Goal: Answer question/provide support: Share knowledge or assist other users

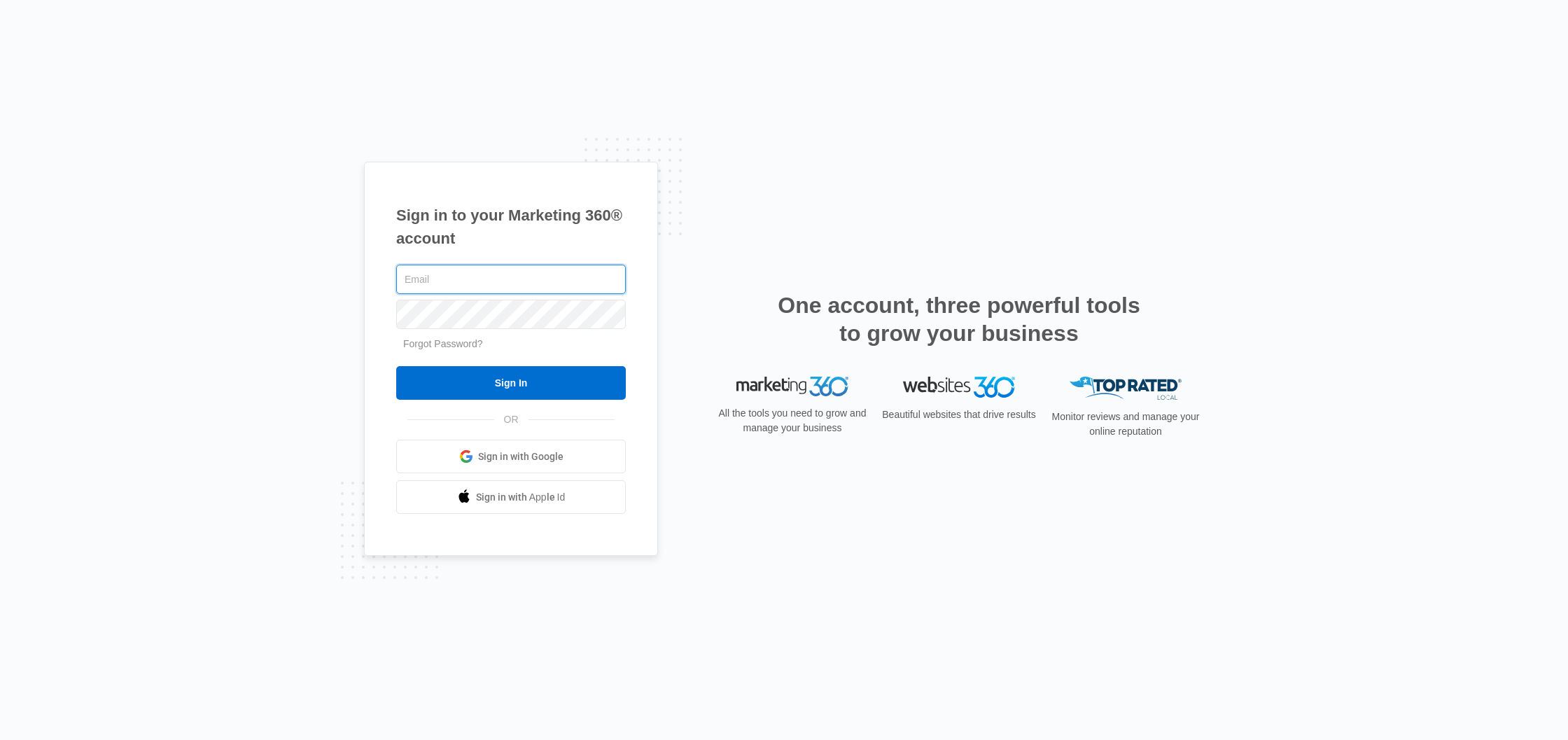
type input "[PERSON_NAME][EMAIL_ADDRESS][DOMAIN_NAME]"
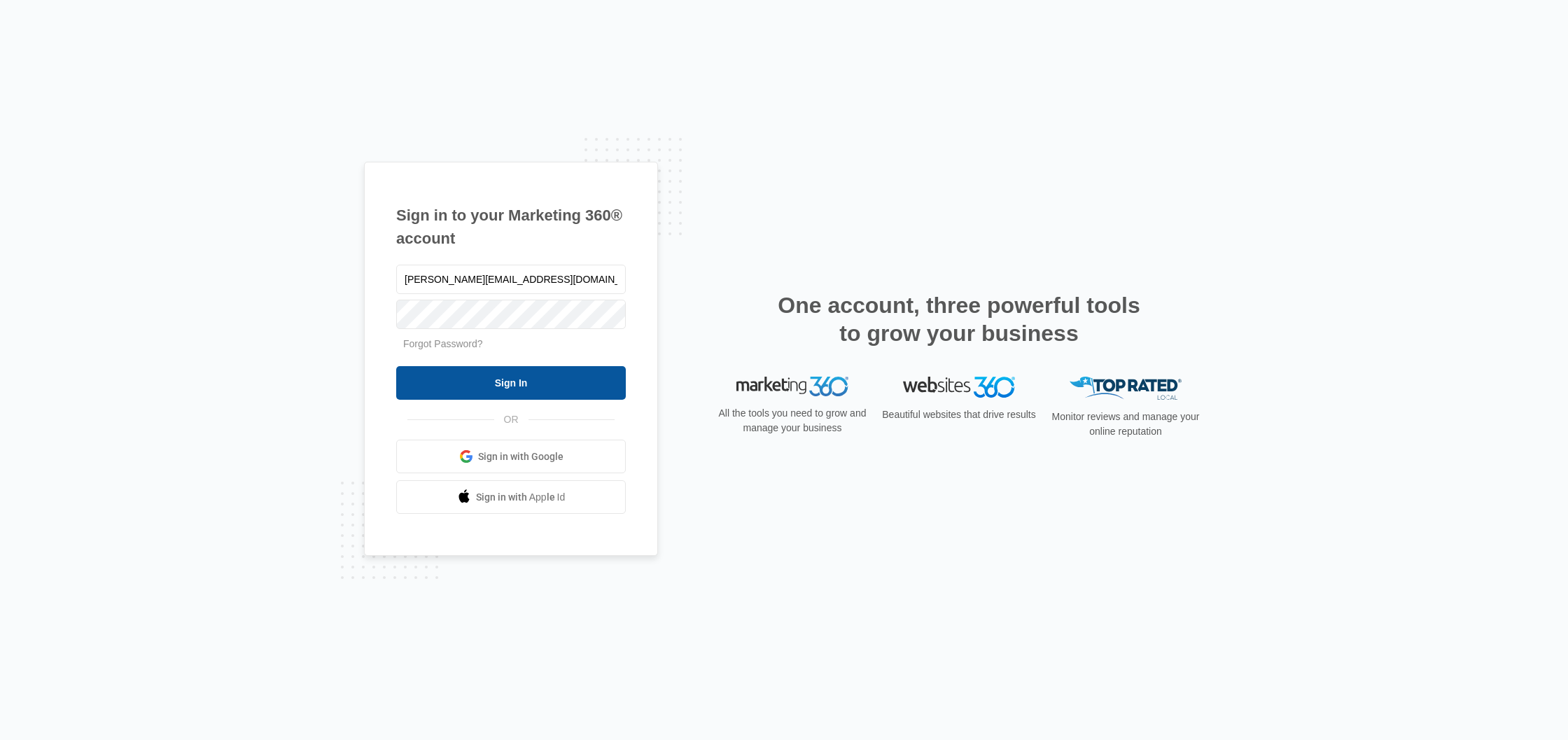
click at [491, 385] on input "Sign In" at bounding box center [510, 382] width 229 height 33
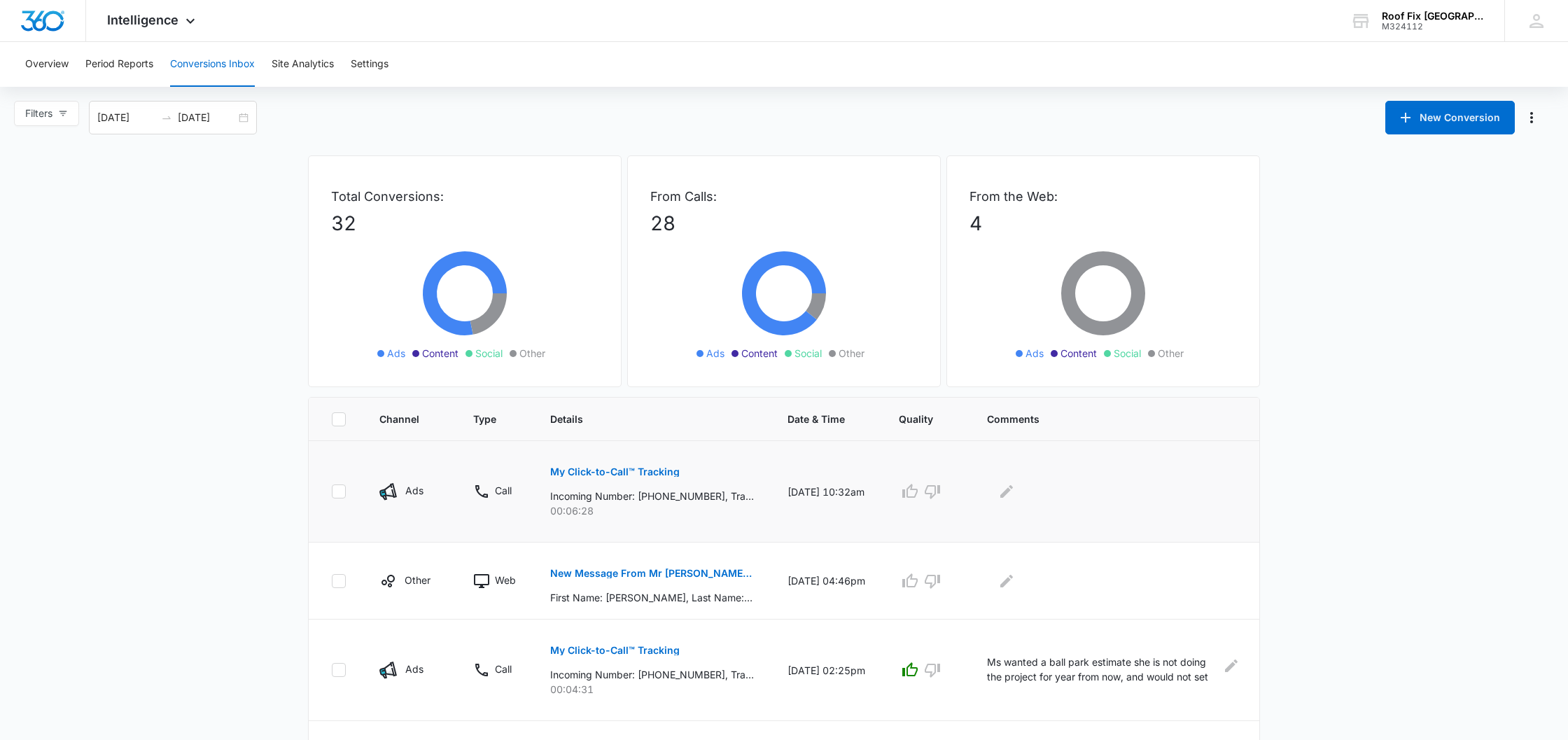
click at [914, 494] on icon "button" at bounding box center [910, 490] width 15 height 14
click at [1005, 491] on icon "Edit Comments" at bounding box center [1006, 491] width 12 height 12
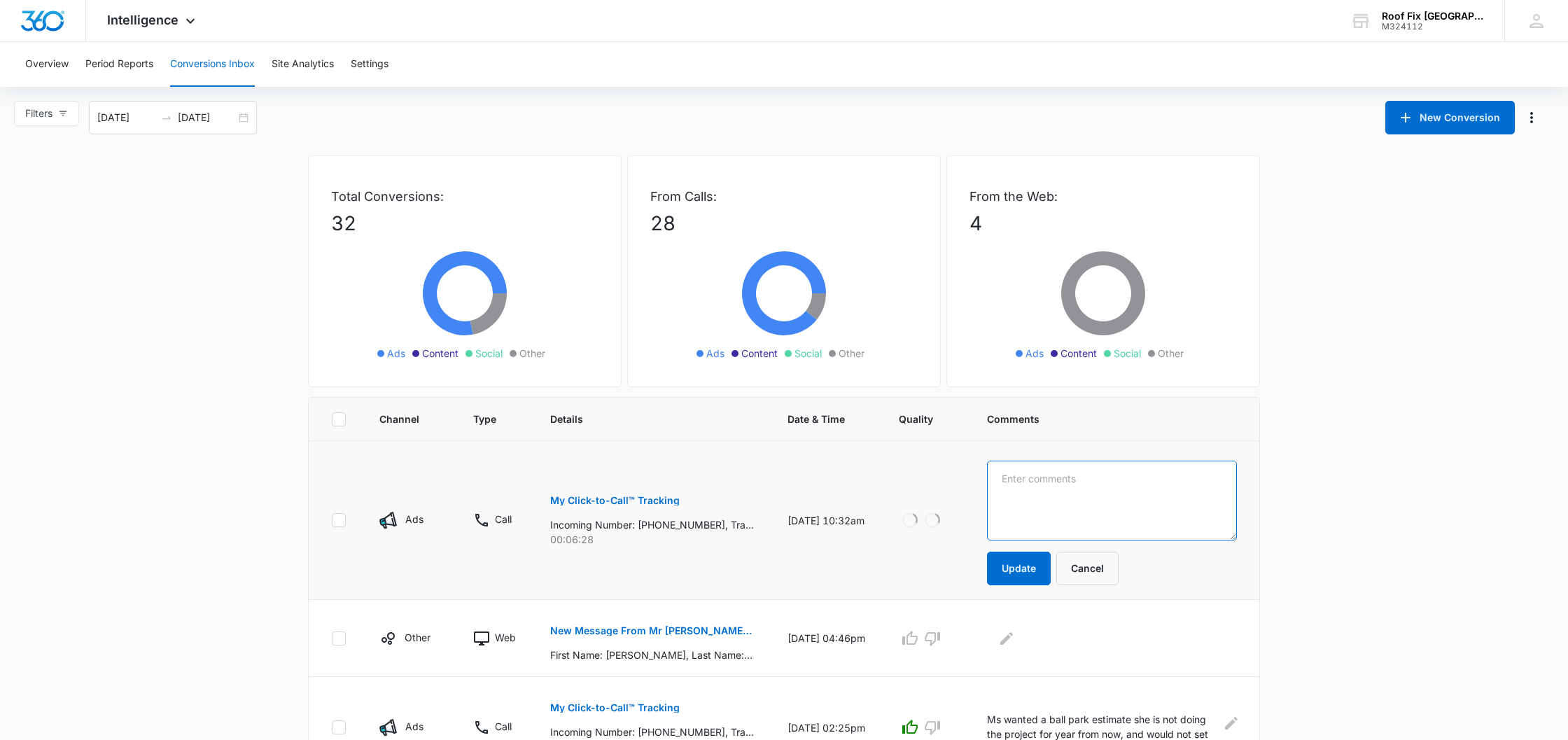
click at [1009, 491] on textarea at bounding box center [1111, 500] width 250 height 80
click at [1017, 493] on textarea "booked appointment for roof repair, and sidding" at bounding box center [1111, 500] width 250 height 80
click at [1204, 478] on textarea "booked appointment for roof repair, and sidding" at bounding box center [1111, 500] width 250 height 80
click at [1219, 483] on textarea "booked appointment for roof repair, and siding" at bounding box center [1111, 500] width 250 height 80
type textarea "booked appointment for roof repair, and siding"
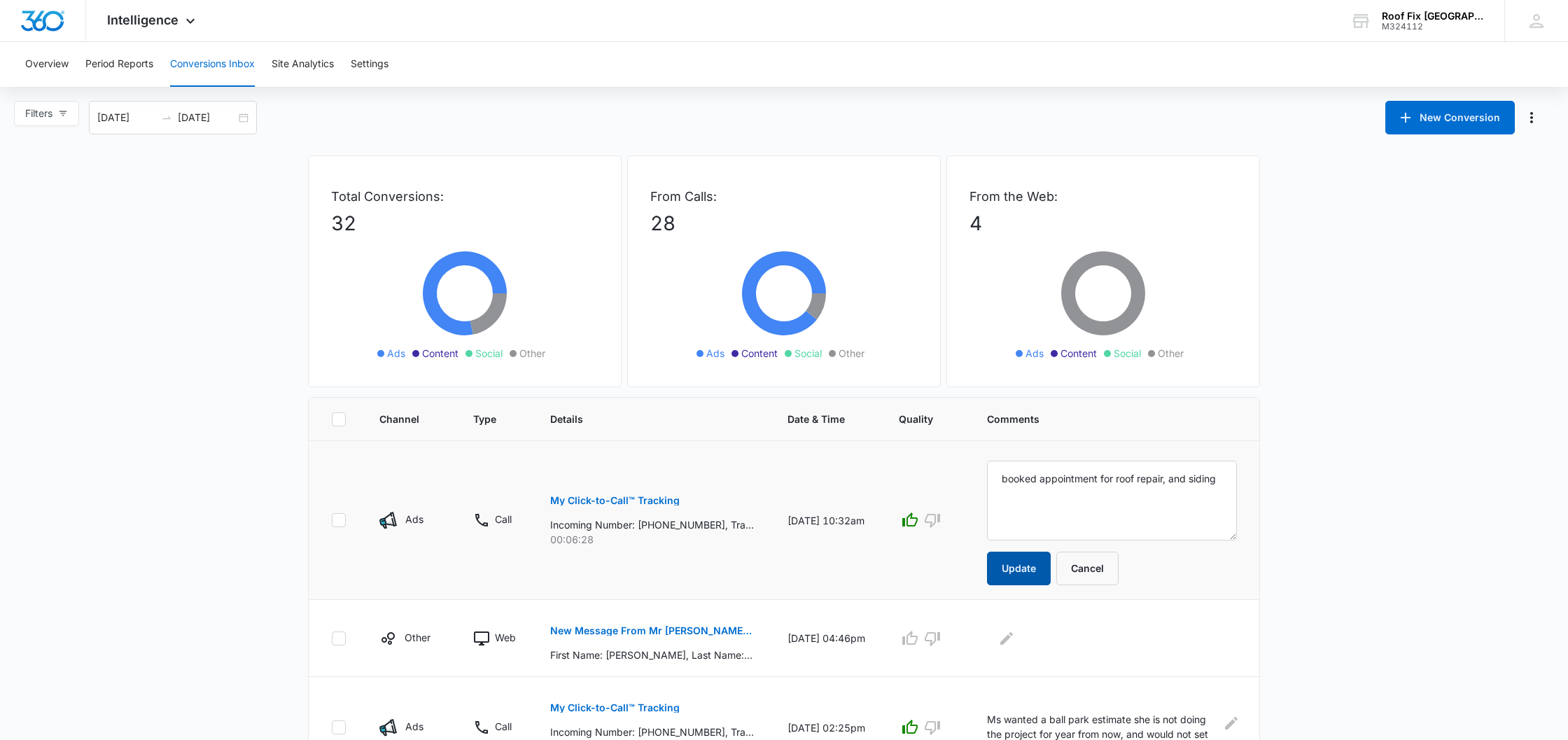
click at [1026, 562] on button "Update" at bounding box center [1018, 568] width 64 height 33
click at [1021, 569] on button "Update" at bounding box center [1018, 568] width 64 height 33
click at [648, 499] on p "My Click-to-Call™ Tracking" at bounding box center [615, 500] width 129 height 10
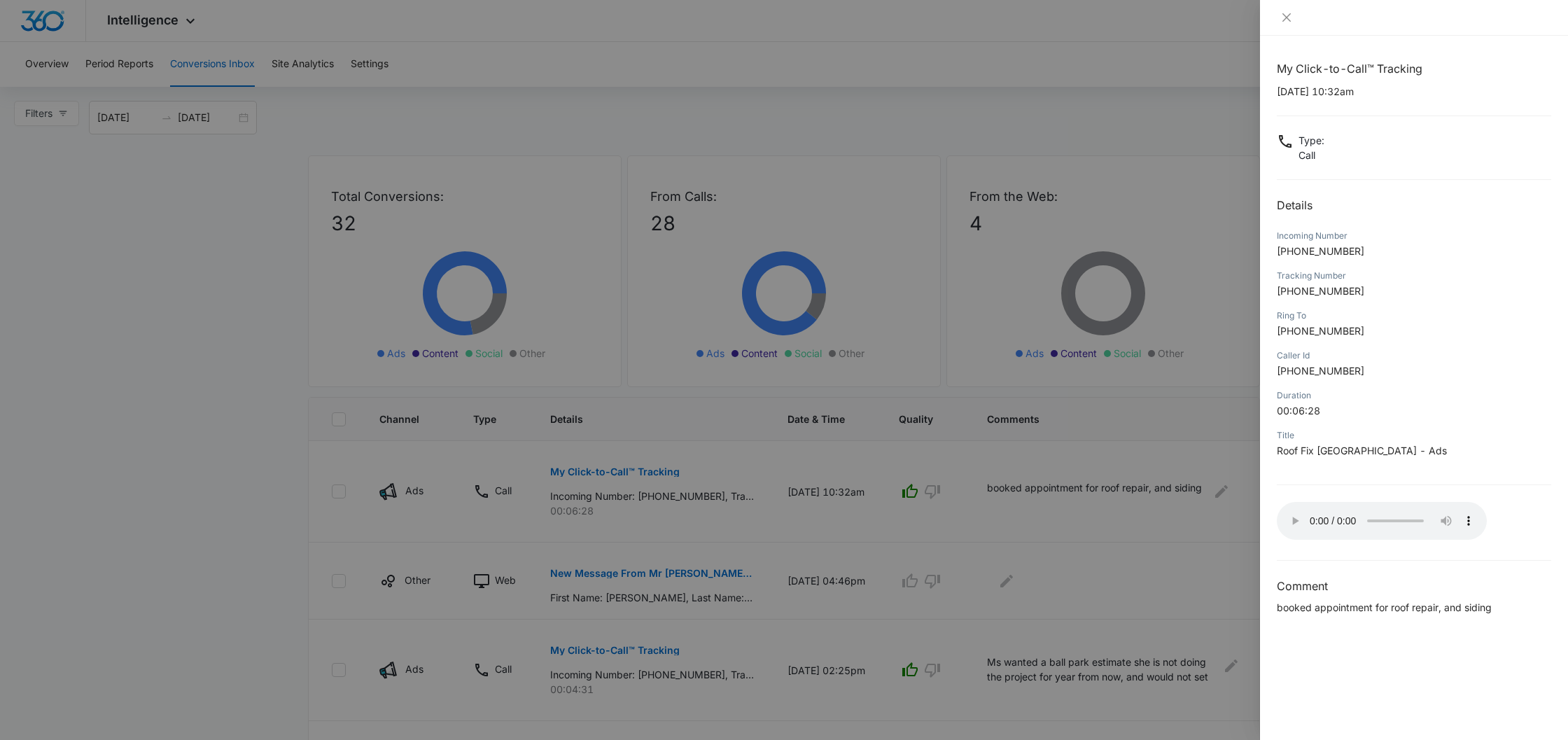
click at [1289, 515] on audio "Your browser does not support the audio tag." at bounding box center [1382, 520] width 210 height 38
click at [1356, 515] on audio "Your browser does not support the audio tag." at bounding box center [1382, 520] width 210 height 38
drag, startPoint x: 1446, startPoint y: 7, endPoint x: 1354, endPoint y: 516, distance: 517.2
click at [1354, 516] on audio "Your browser does not support the audio tag." at bounding box center [1382, 520] width 210 height 38
click at [1348, 516] on audio "Your browser does not support the audio tag." at bounding box center [1382, 520] width 210 height 38
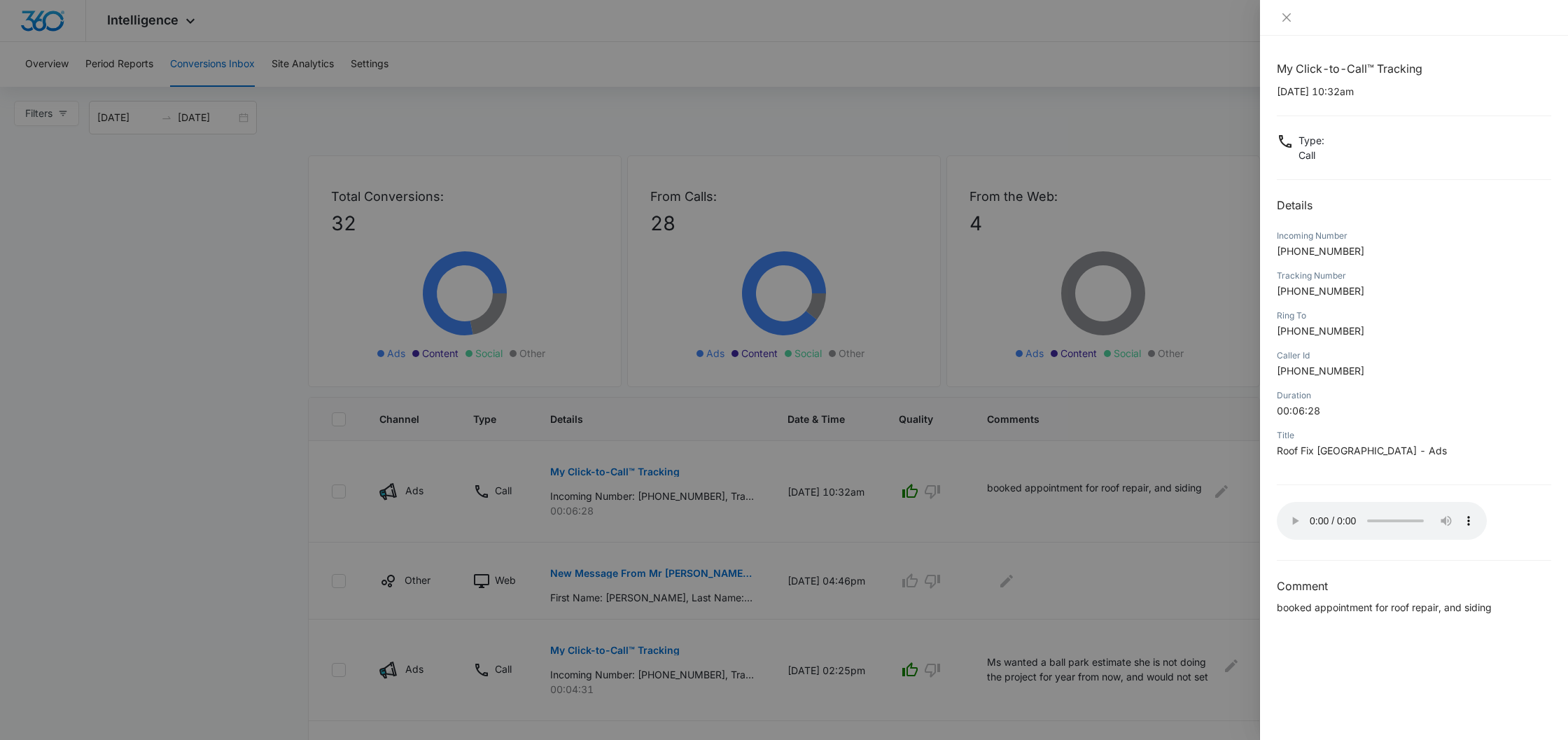
click at [1339, 516] on audio "Your browser does not support the audio tag." at bounding box center [1382, 520] width 210 height 38
click at [1343, 513] on audio "Your browser does not support the audio tag." at bounding box center [1382, 520] width 210 height 38
click at [1348, 516] on audio "Your browser does not support the audio tag." at bounding box center [1382, 520] width 210 height 38
click at [1352, 515] on audio "Your browser does not support the audio tag." at bounding box center [1382, 520] width 210 height 38
click at [1361, 516] on audio "Your browser does not support the audio tag." at bounding box center [1382, 520] width 210 height 38
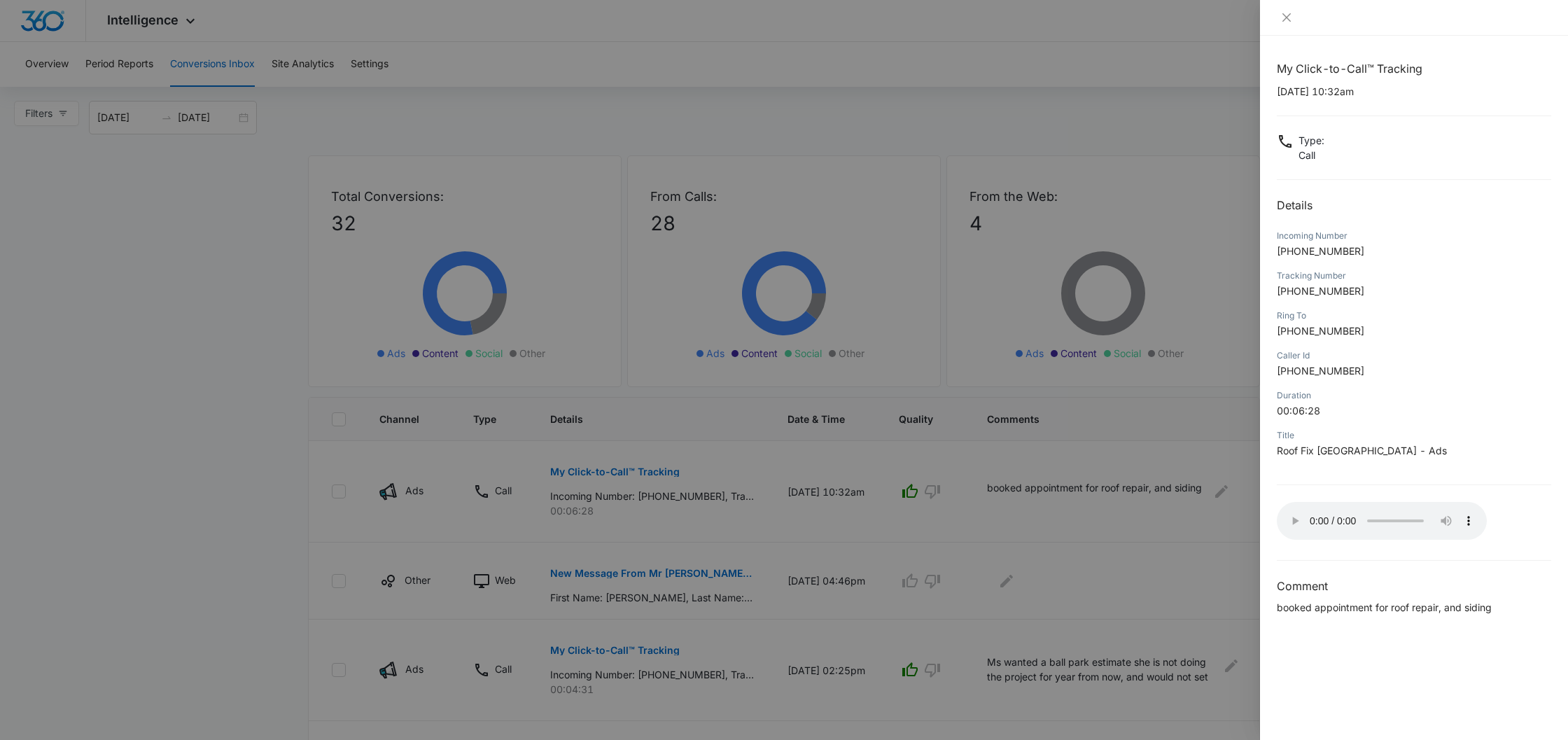
drag, startPoint x: 1314, startPoint y: 347, endPoint x: 1292, endPoint y: 516, distance: 170.4
click at [1292, 516] on audio "Your browser does not support the audio tag." at bounding box center [1382, 520] width 210 height 38
click at [1284, 16] on icon "close" at bounding box center [1286, 17] width 9 height 9
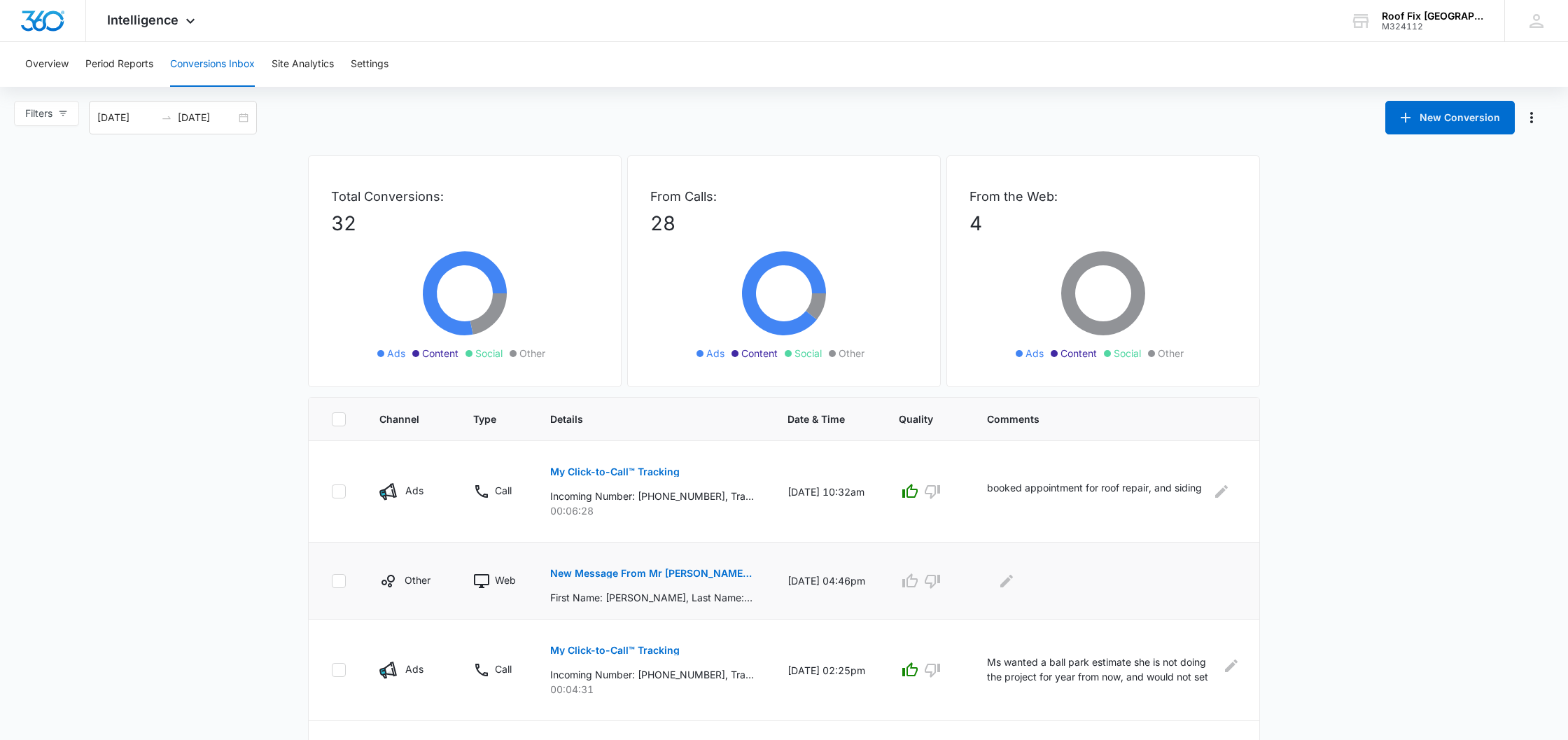
click at [704, 575] on p "New Message From Mr [PERSON_NAME] Fix | Roof Replacement and Roof Repair Company" at bounding box center [652, 573] width 204 height 10
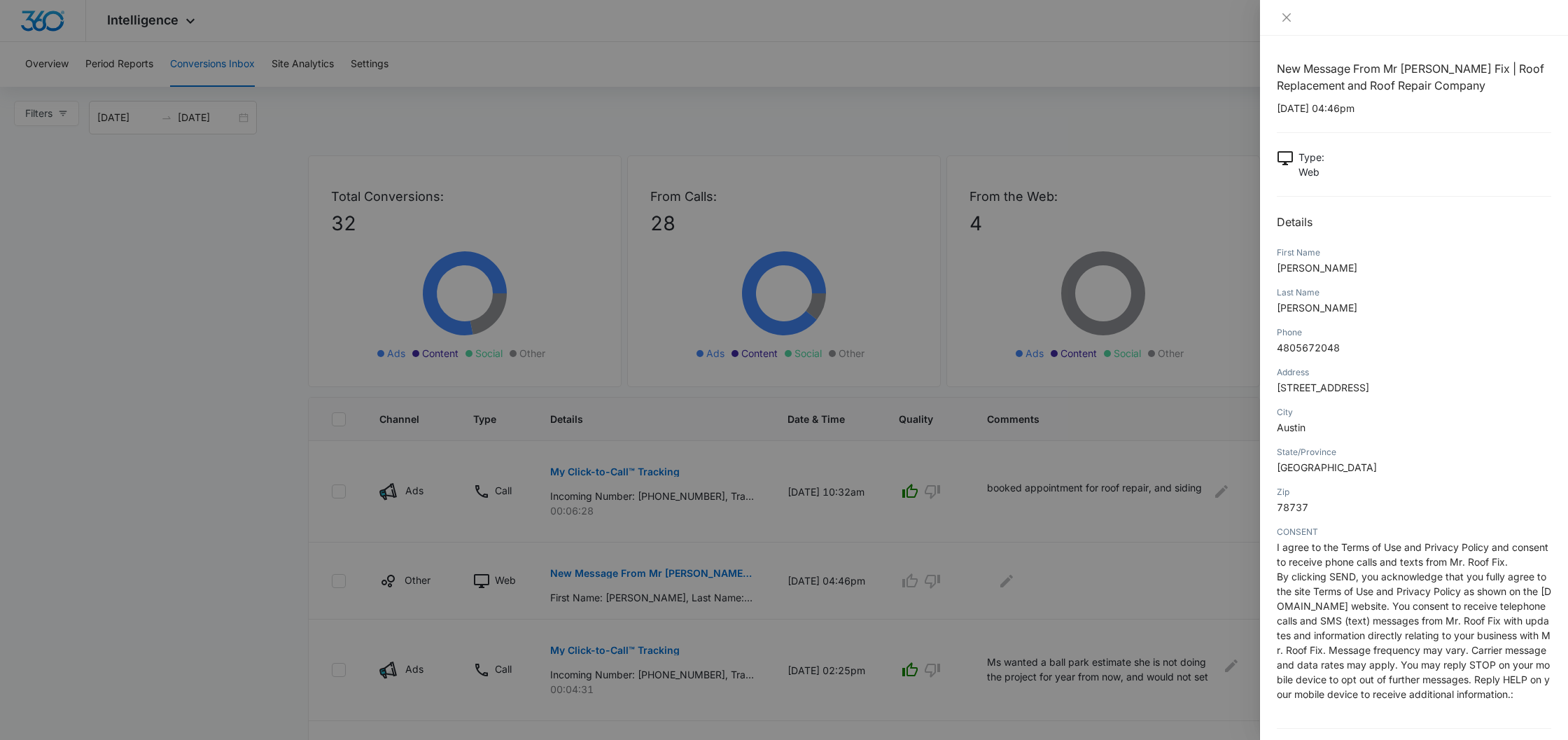
click at [1286, 19] on icon "close" at bounding box center [1286, 17] width 9 height 9
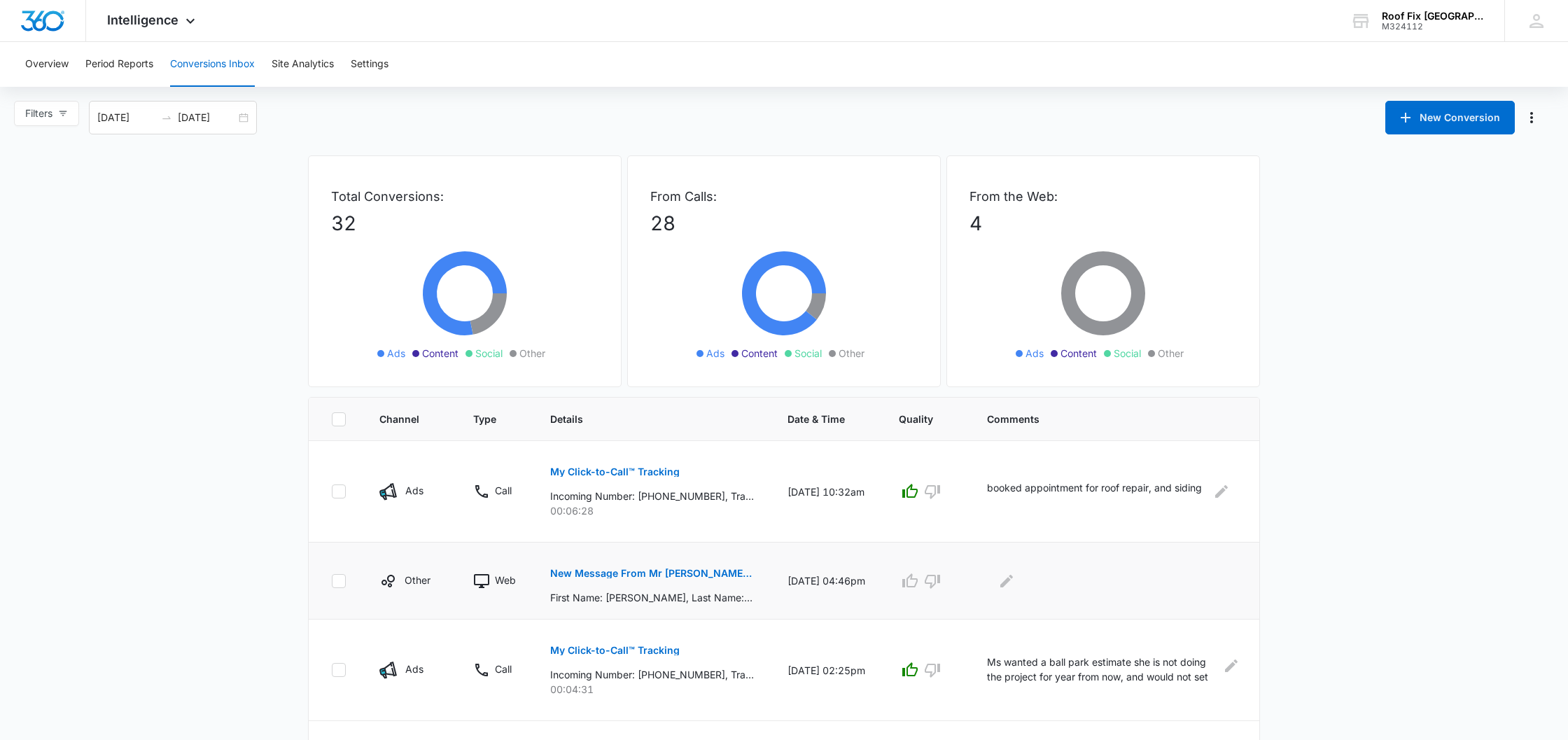
click at [911, 577] on icon "button" at bounding box center [910, 579] width 15 height 14
click at [1005, 581] on icon "Edit Comments" at bounding box center [1006, 579] width 12 height 12
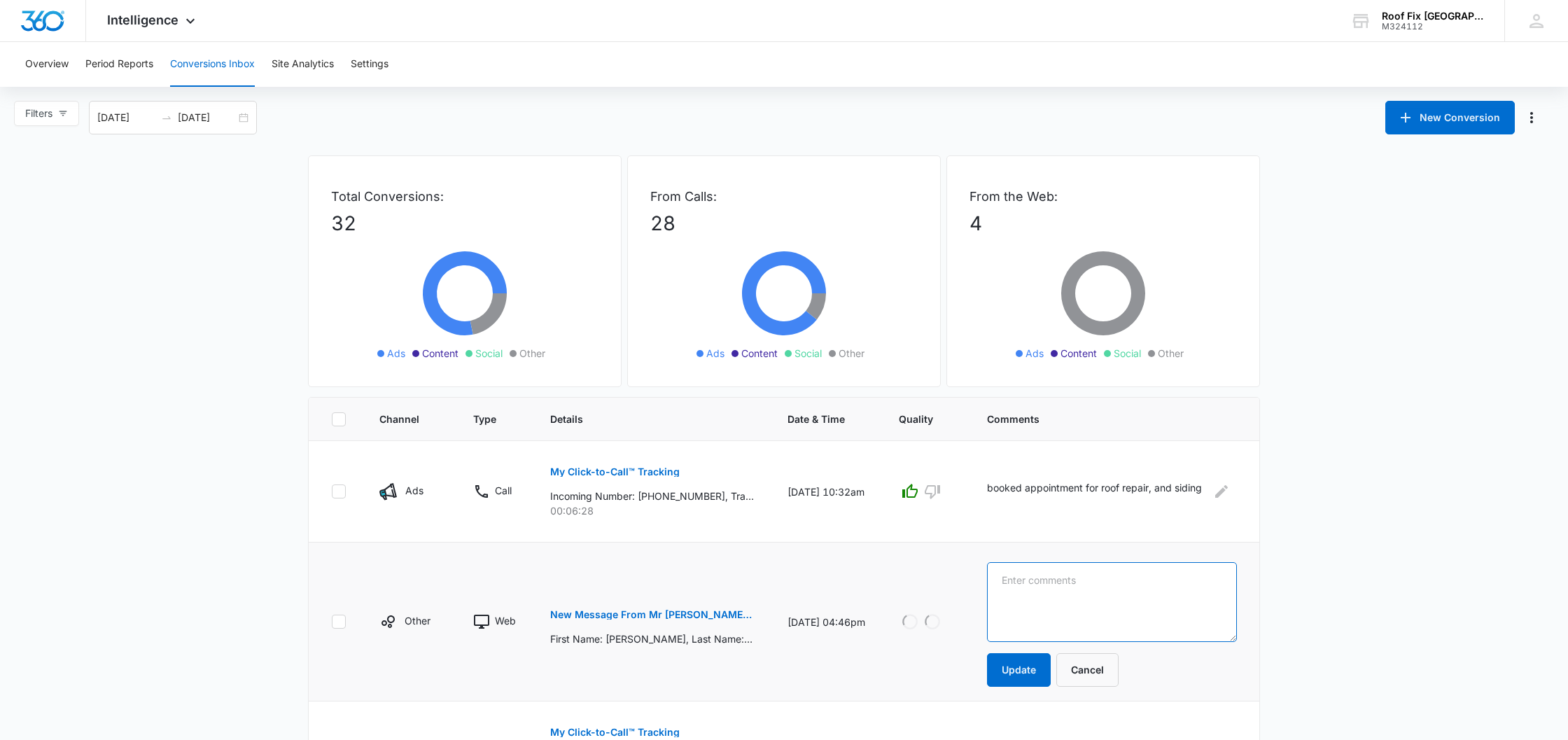
click at [1045, 583] on textarea at bounding box center [1111, 602] width 250 height 80
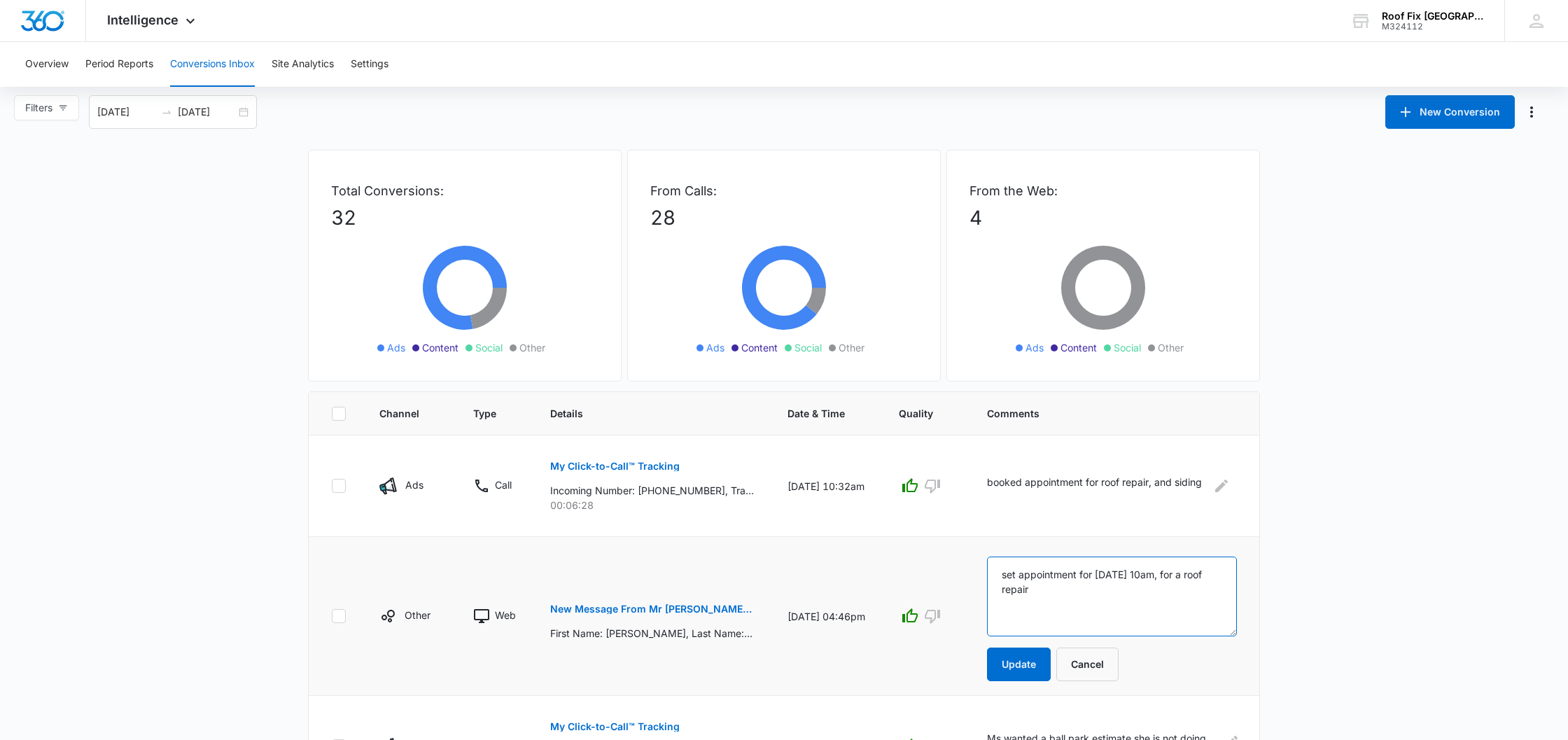
scroll to position [7, 0]
type textarea "set appointment for [DATE] 10am, for a roof repair"
click at [1015, 660] on button "Update" at bounding box center [1018, 663] width 64 height 33
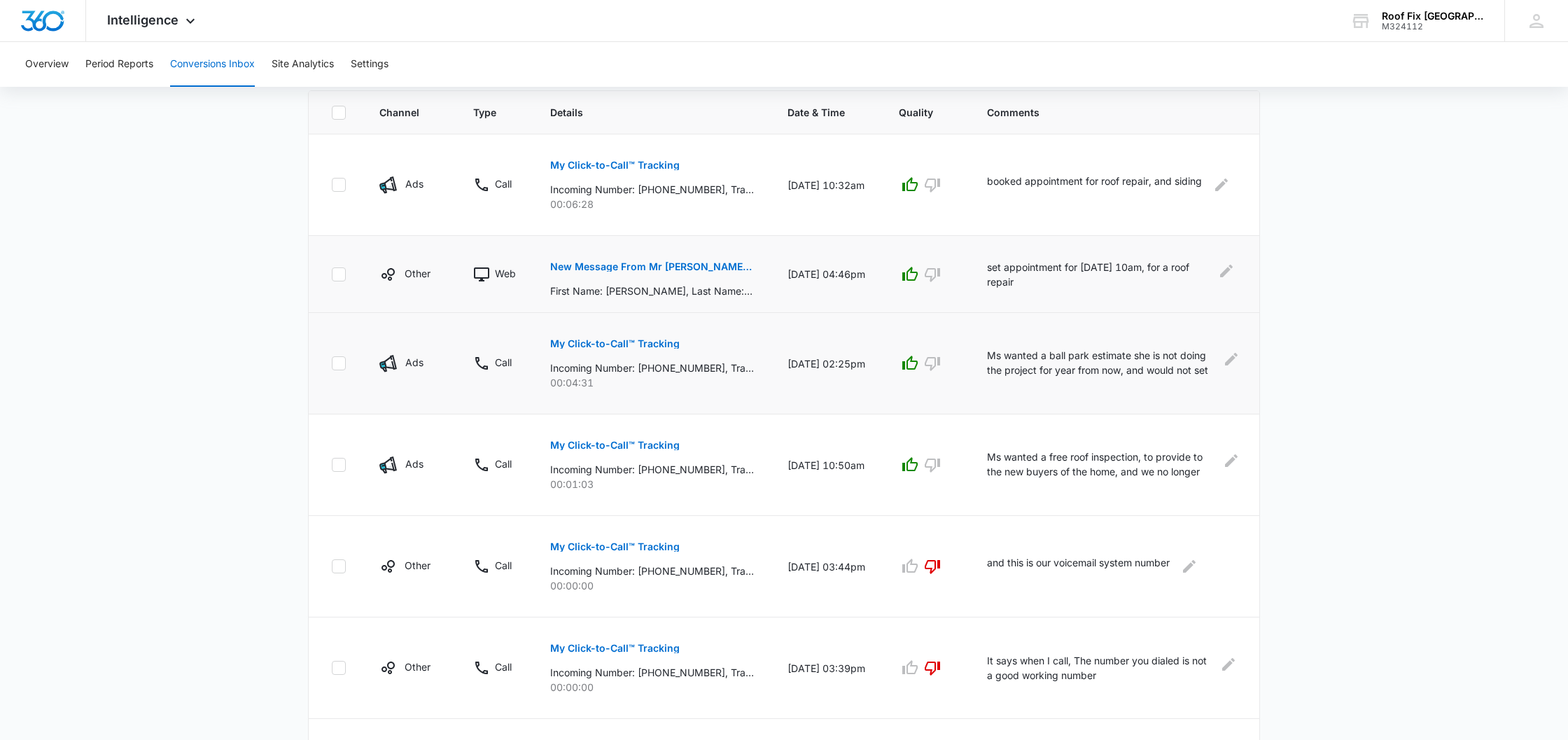
scroll to position [308, 0]
